Goal: Transaction & Acquisition: Purchase product/service

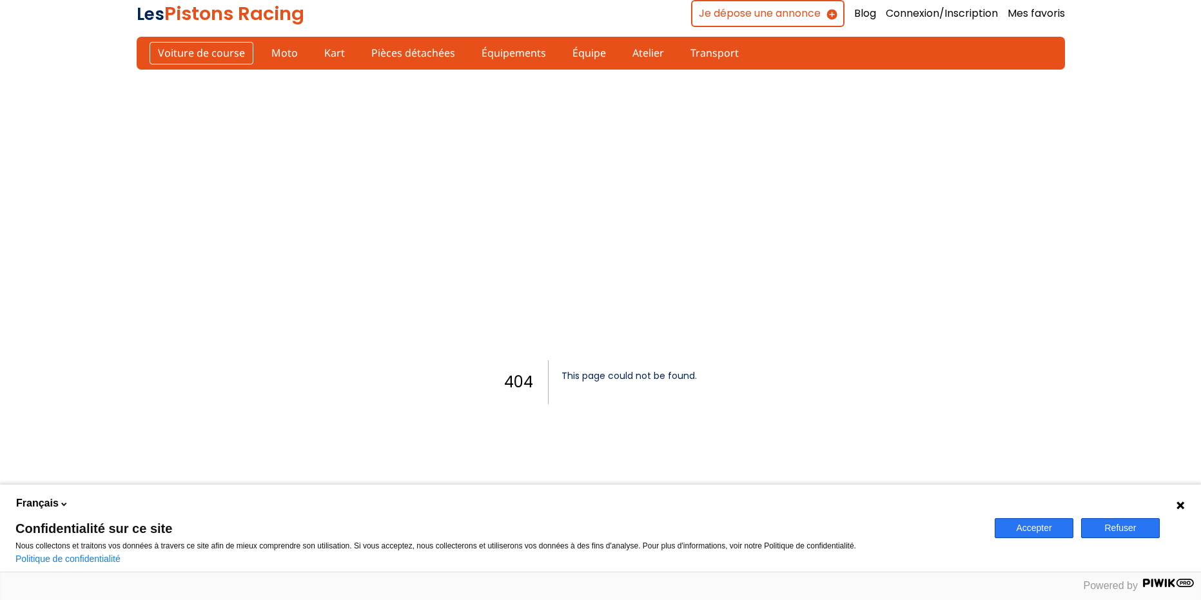
click at [212, 53] on link "Voiture de course" at bounding box center [202, 53] width 104 height 22
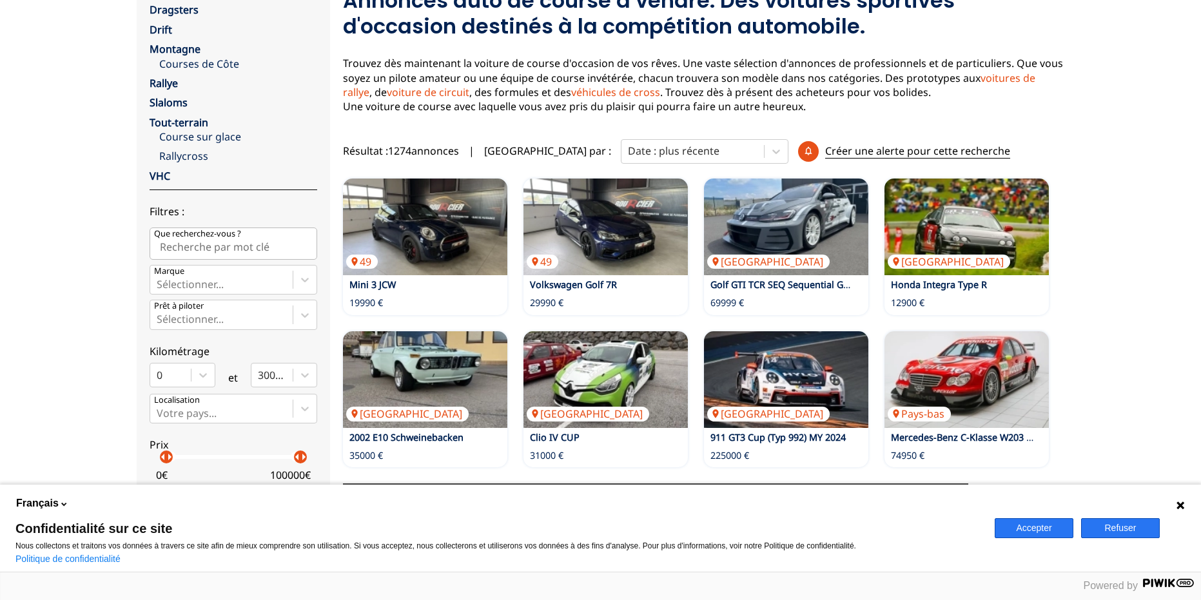
scroll to position [165, 0]
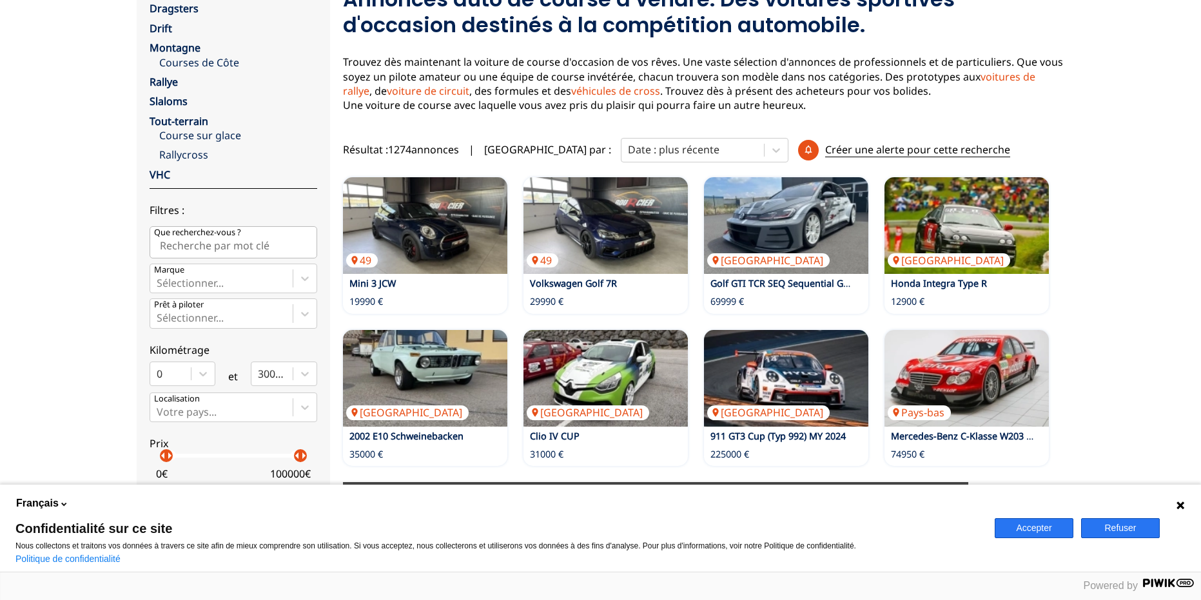
click at [1178, 509] on icon at bounding box center [1181, 505] width 10 height 10
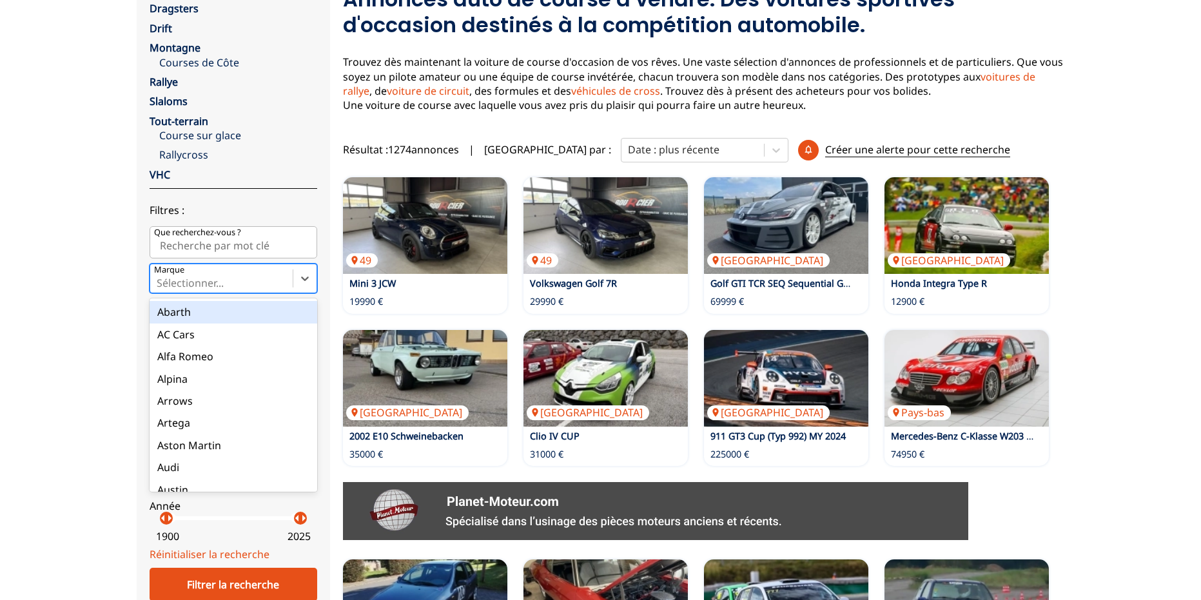
click at [210, 284] on div at bounding box center [222, 283] width 130 height 14
click at [159, 284] on input "Marque option Abarth focused, 1 of 90. 90 results available. Use Up and Down to…" at bounding box center [158, 283] width 3 height 12
type input "por"
click at [236, 303] on div "Porsche" at bounding box center [234, 312] width 168 height 22
click at [177, 289] on input "por" at bounding box center [167, 283] width 20 height 12
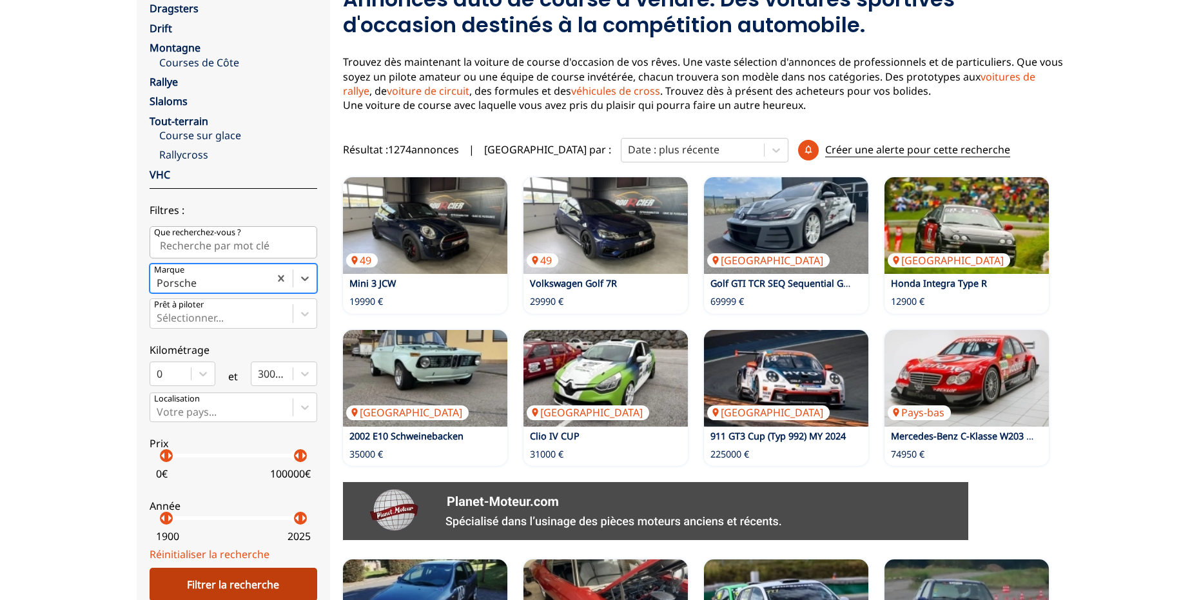
click at [274, 586] on div "Filtrer la recherche" at bounding box center [234, 585] width 168 height 34
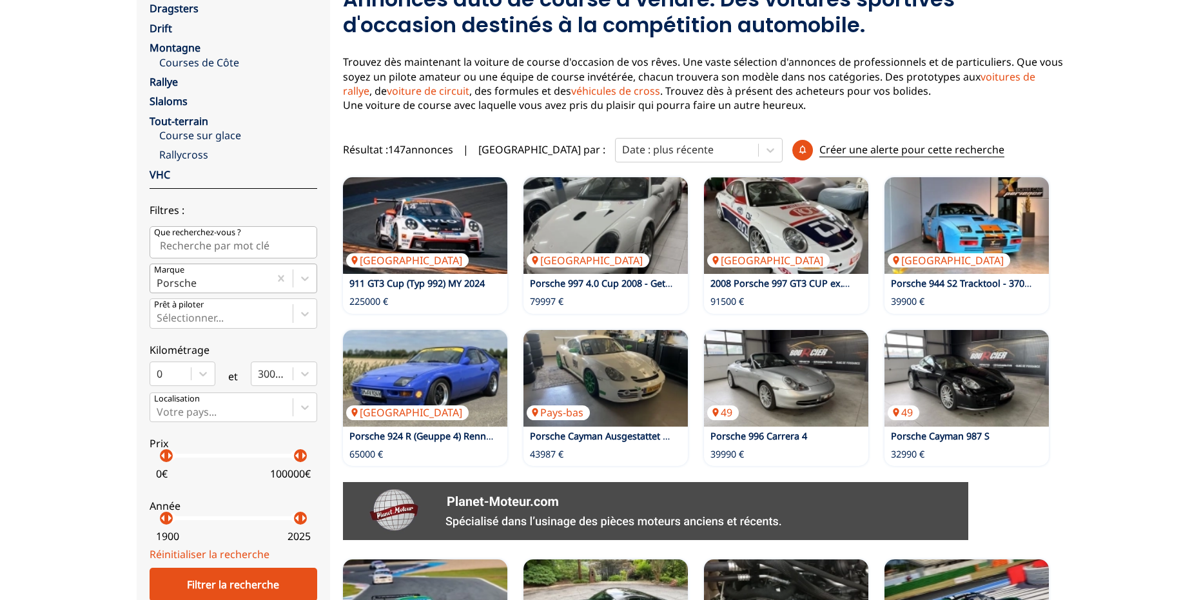
click at [188, 291] on div "Porsche" at bounding box center [209, 278] width 119 height 28
click at [159, 289] on input "Marque Porsche" at bounding box center [158, 283] width 3 height 12
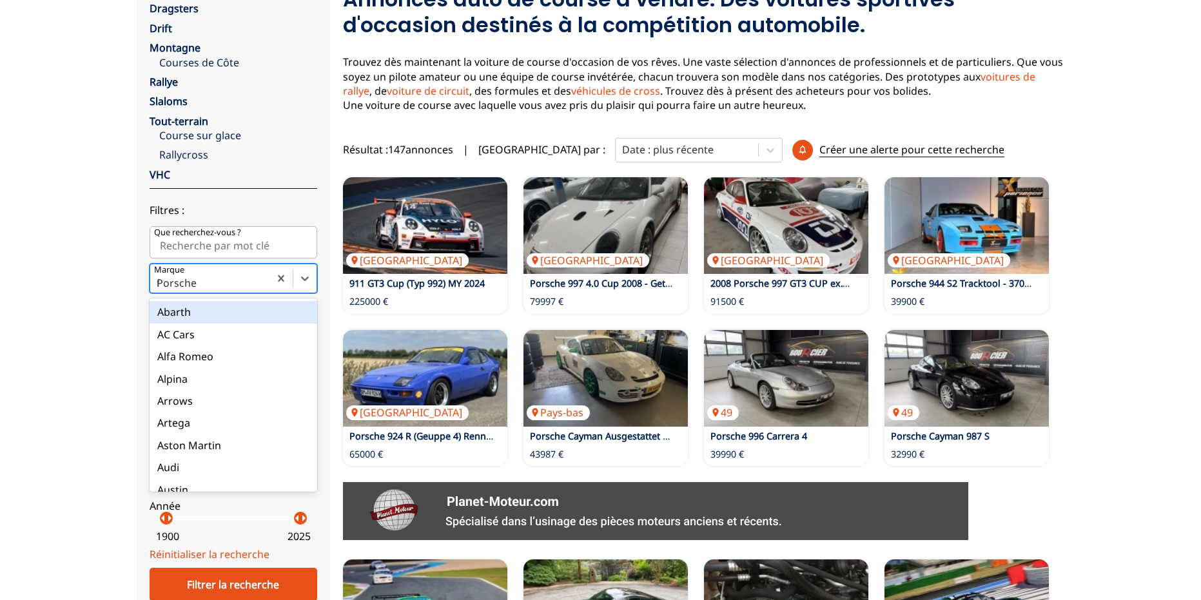
type input "fe"
click at [192, 315] on div "Ferrari" at bounding box center [234, 312] width 168 height 22
click at [169, 289] on input "fe" at bounding box center [163, 283] width 12 height 12
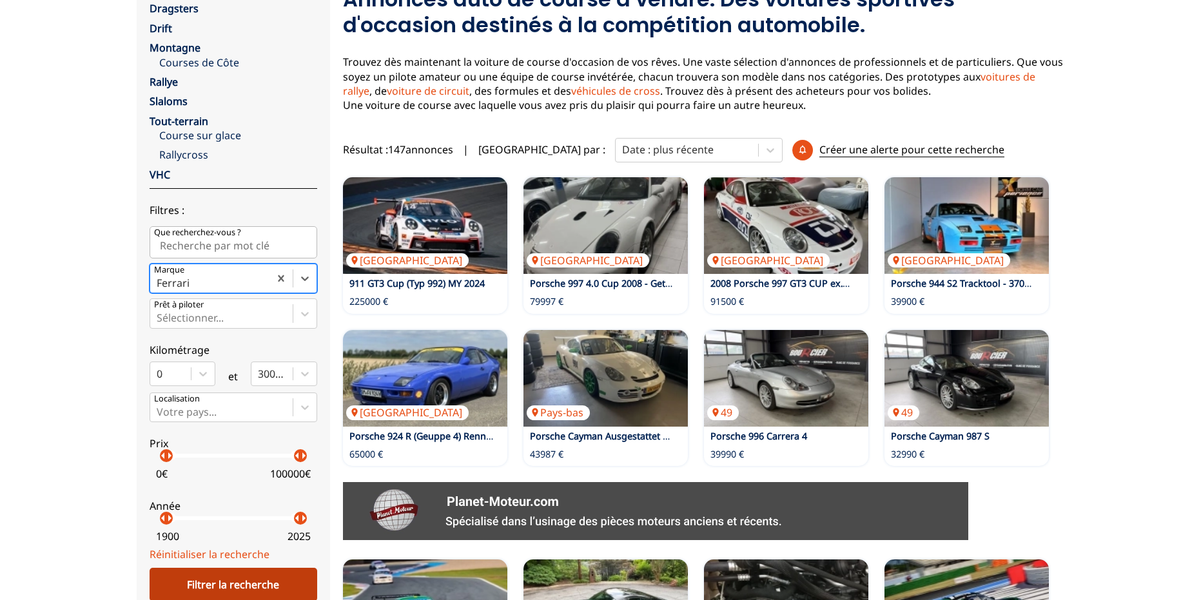
click at [297, 580] on div "Filtrer la recherche" at bounding box center [234, 585] width 168 height 34
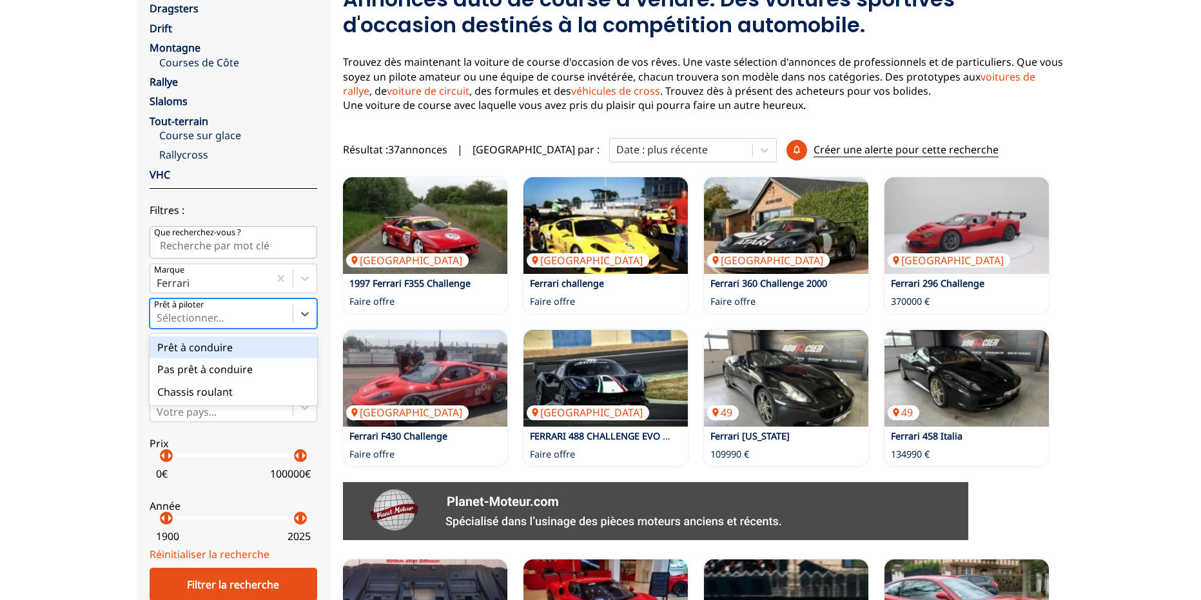
click at [216, 312] on div at bounding box center [222, 318] width 130 height 14
click at [159, 312] on input "Prêt à piloter option Prêt à conduire focused, 1 of 3. 3 results available. Use…" at bounding box center [158, 318] width 3 height 12
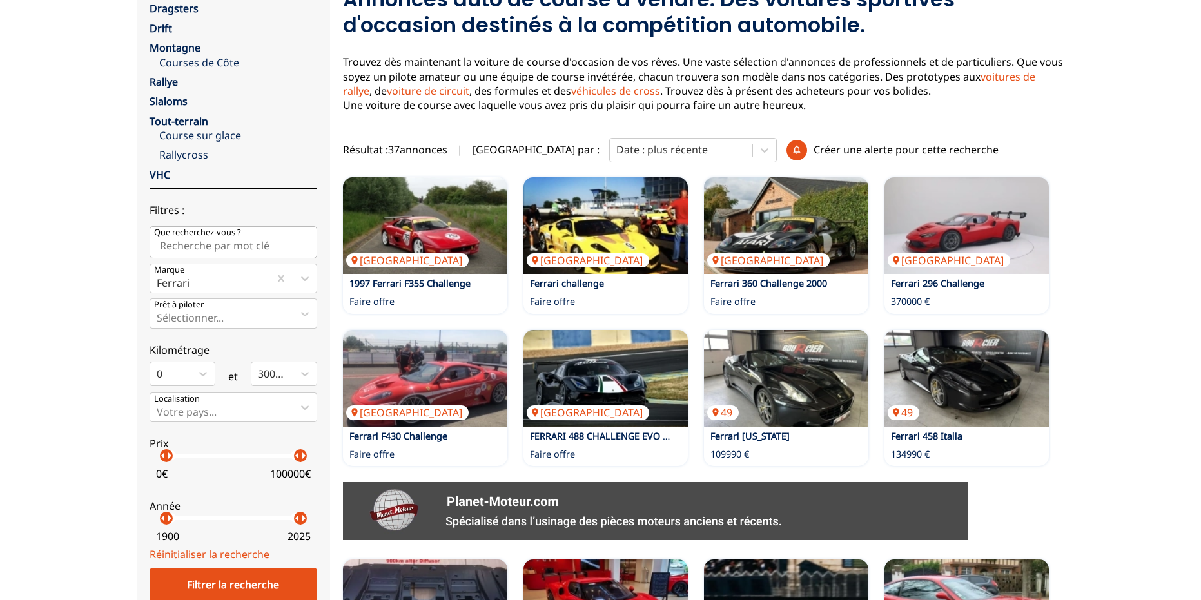
click at [121, 319] on div "Accueil Voiture de course close Circuit Endurance Sprint Dragsters Drift Montag…" at bounding box center [600, 534] width 1201 height 1234
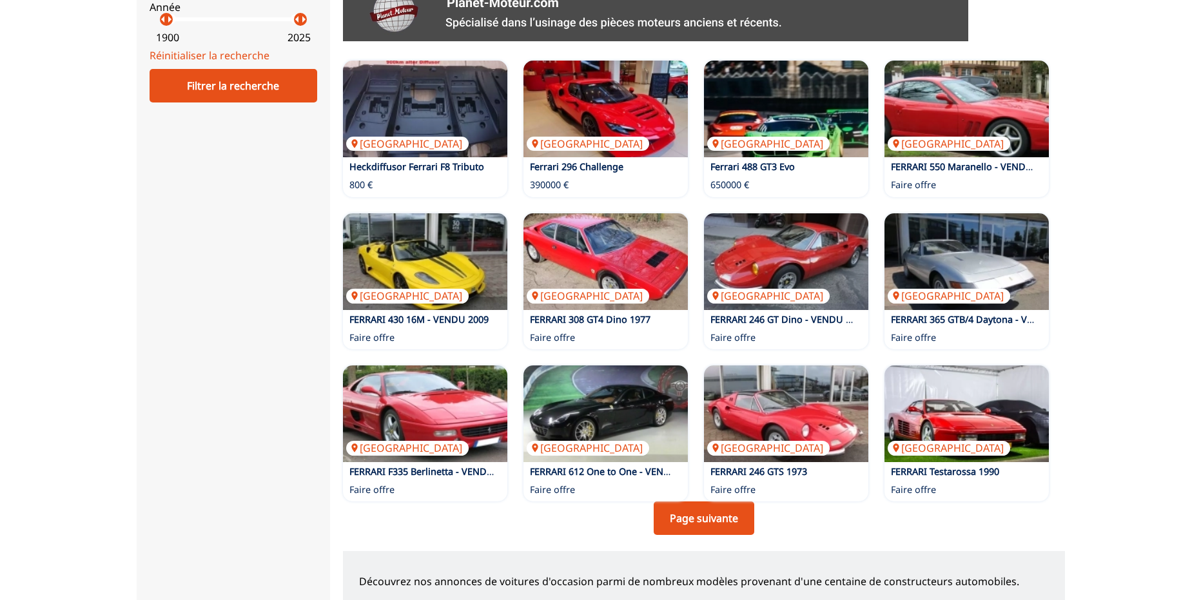
scroll to position [686, 0]
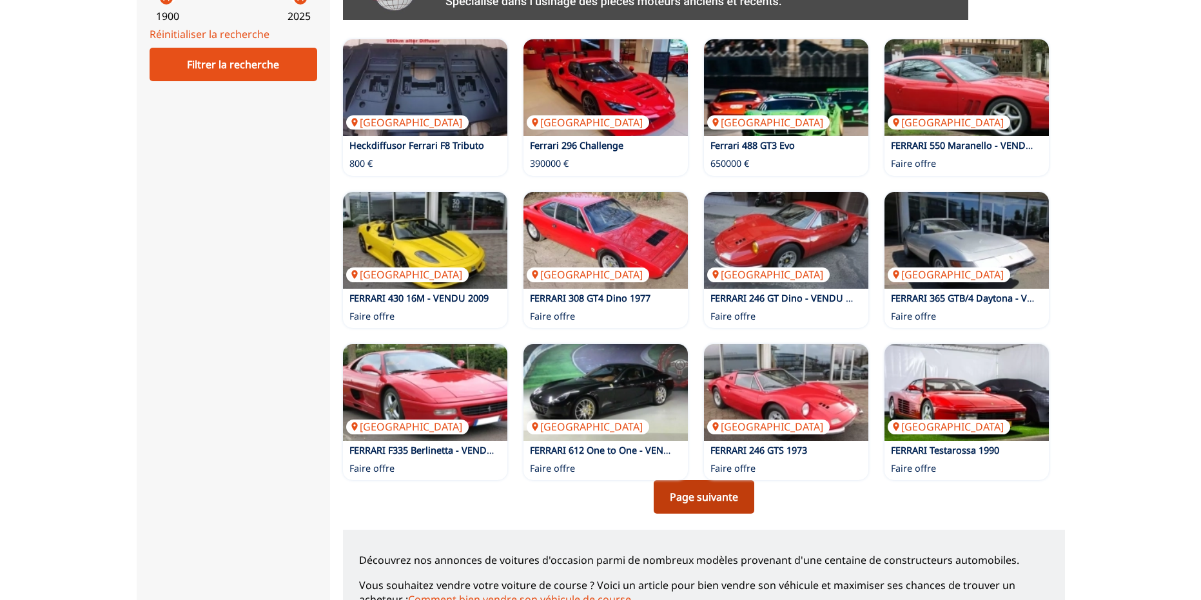
click at [726, 507] on link "Page suivante" at bounding box center [704, 497] width 101 height 34
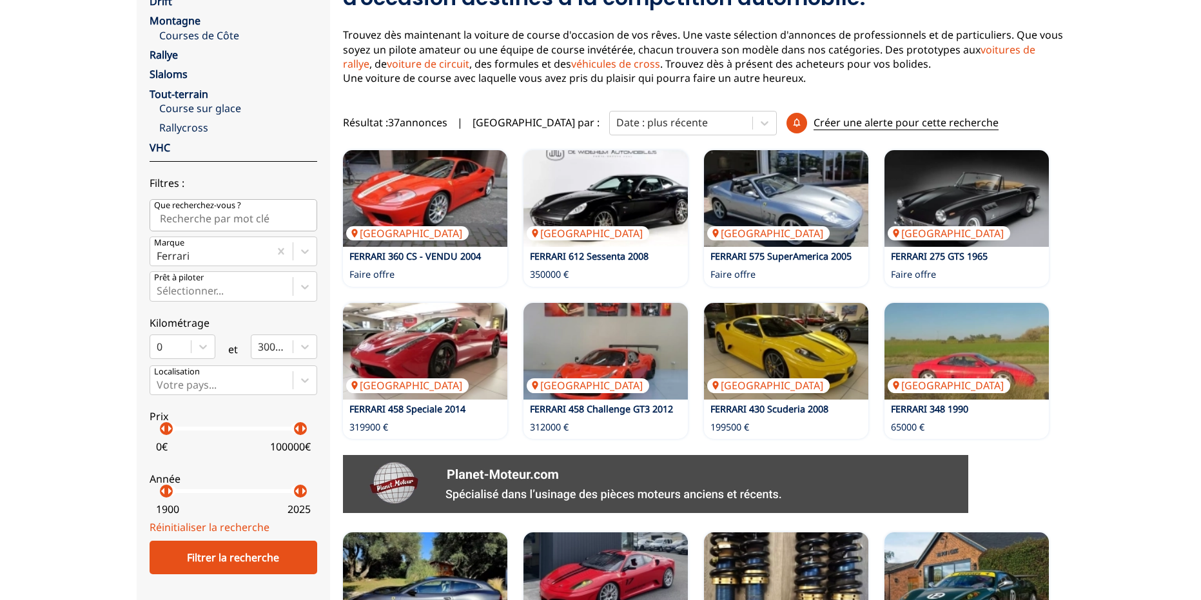
scroll to position [199, 0]
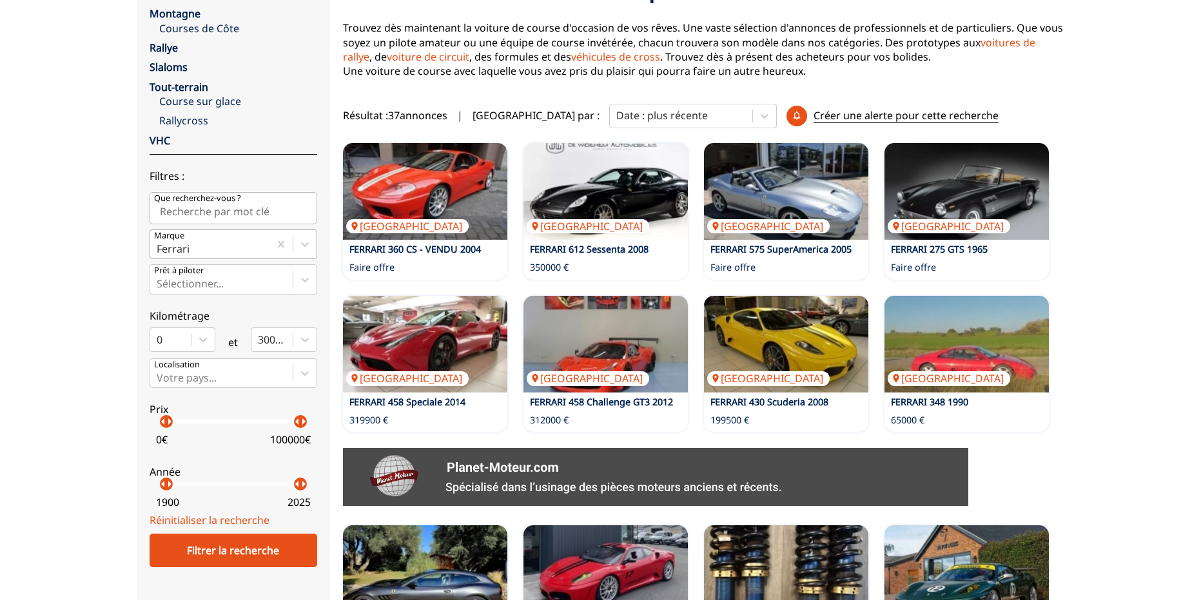
click at [191, 248] on div at bounding box center [210, 249] width 106 height 14
click at [159, 248] on input "Marque Ferrari" at bounding box center [158, 249] width 3 height 12
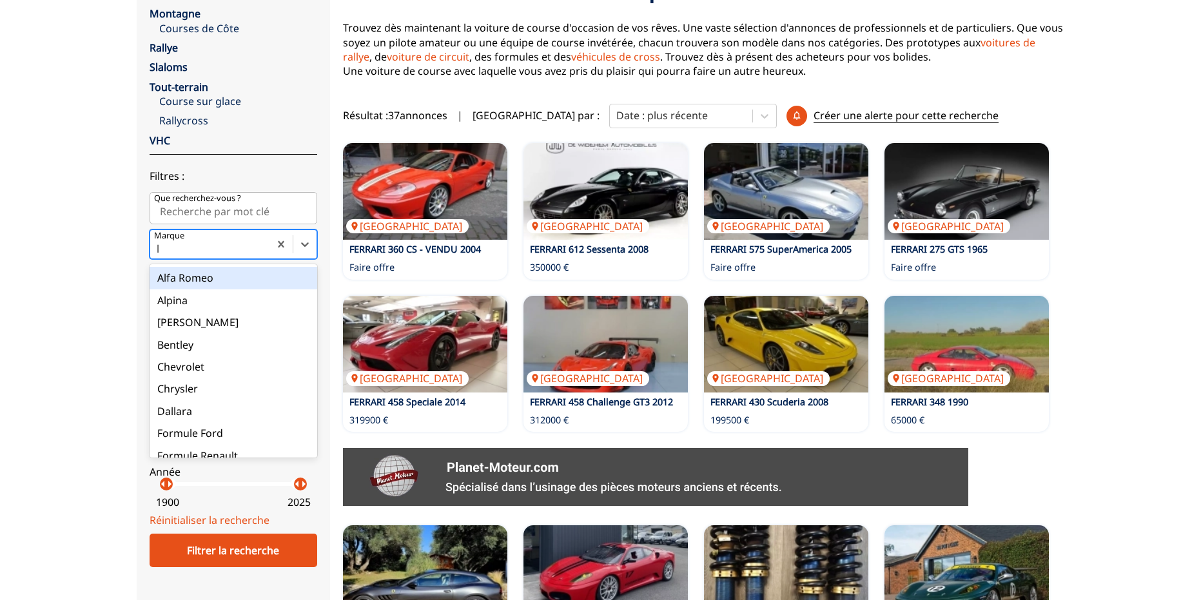
type input "la"
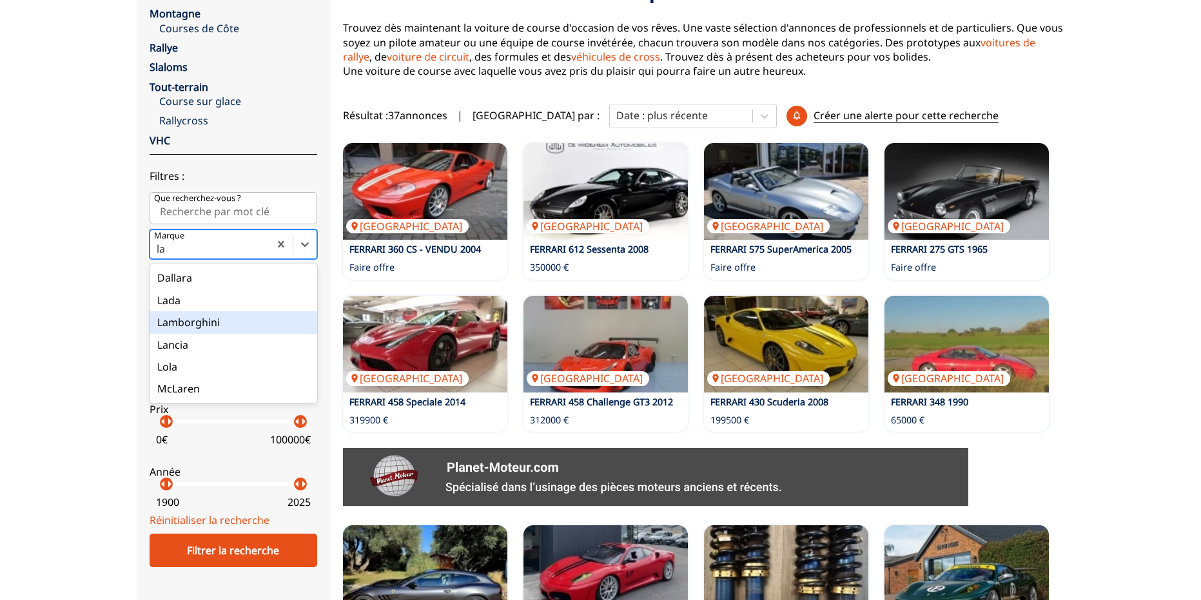
click at [222, 324] on div "Lamborghini" at bounding box center [234, 322] width 168 height 22
click at [168, 255] on input "la" at bounding box center [162, 249] width 11 height 12
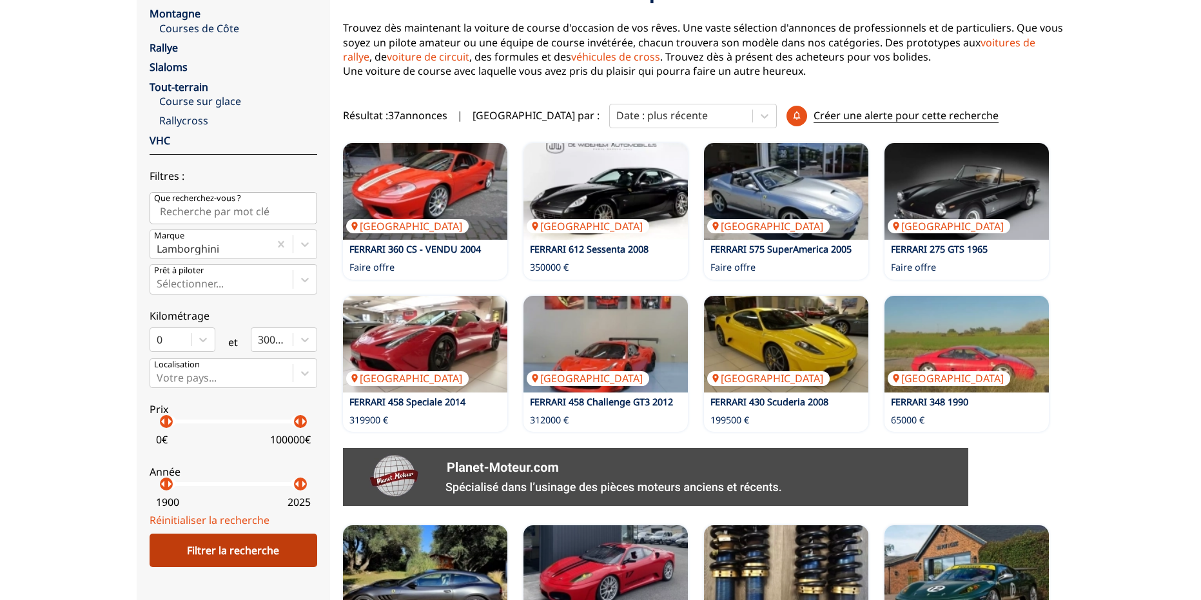
click at [285, 548] on div "Filtrer la recherche" at bounding box center [234, 551] width 168 height 34
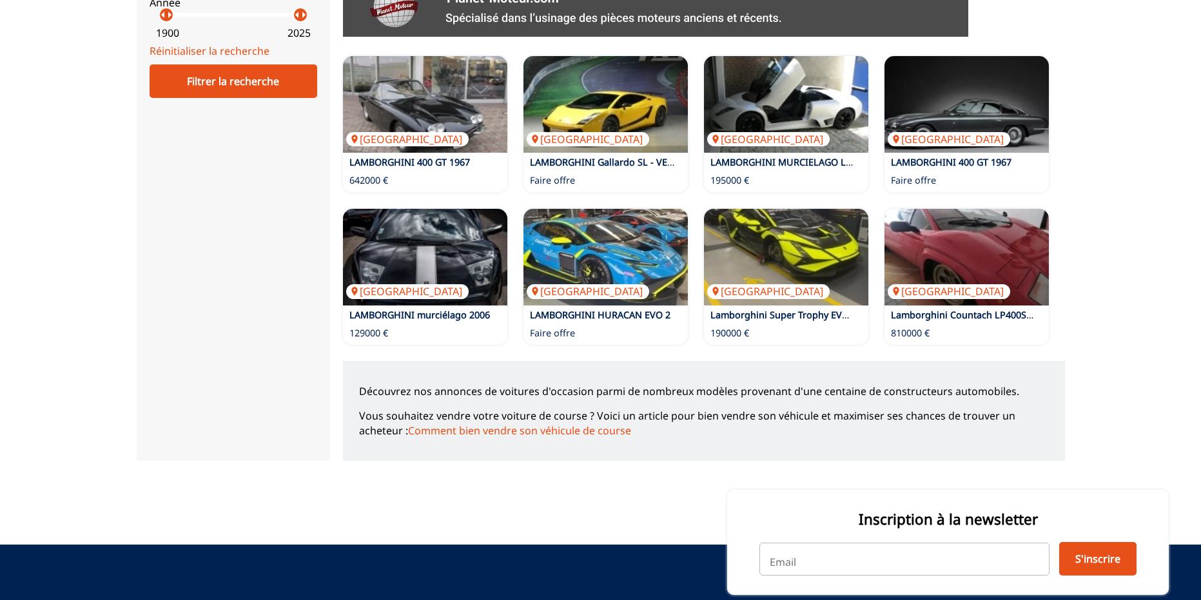
scroll to position [499, 0]
